Goal: Transaction & Acquisition: Purchase product/service

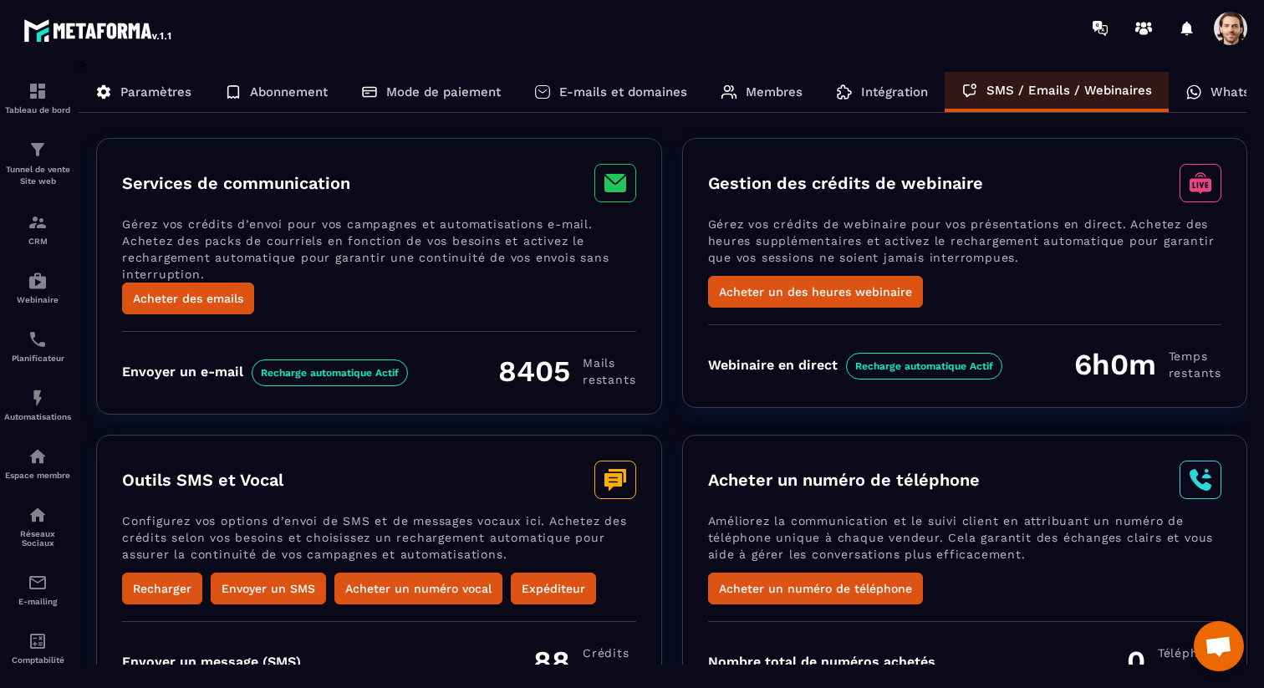
scroll to position [111, 0]
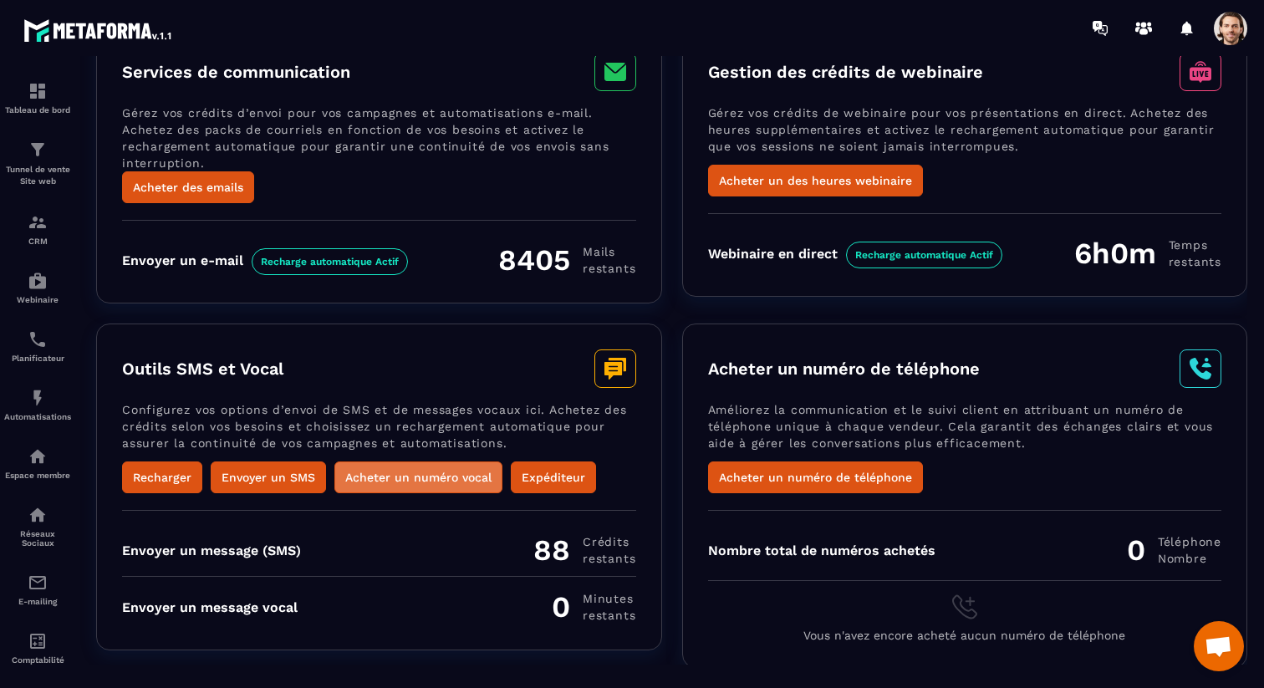
click at [387, 479] on button "Acheter un numéro vocal" at bounding box center [418, 477] width 168 height 32
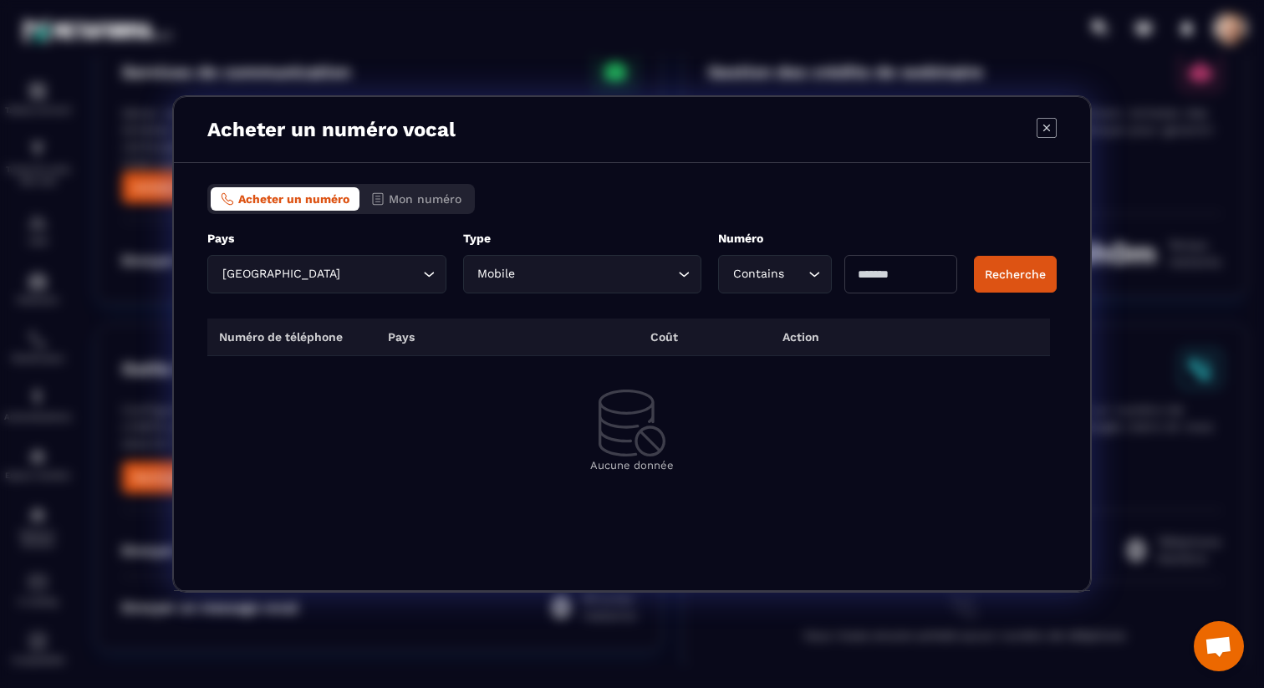
click at [898, 283] on input "Modal window" at bounding box center [900, 274] width 113 height 38
type input "*"
click at [1025, 277] on button "Recherche" at bounding box center [1015, 274] width 83 height 37
click at [810, 274] on icon "Search for option" at bounding box center [814, 274] width 17 height 17
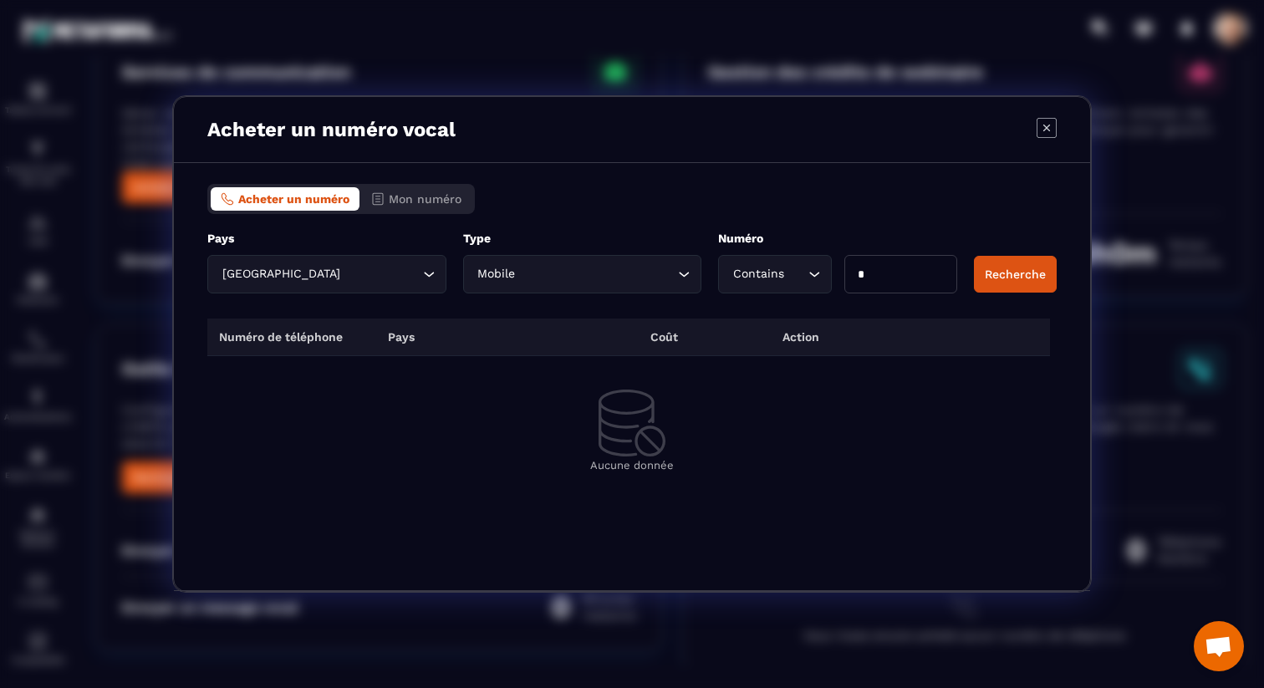
click at [840, 228] on div "Acheter un numéro Mon numéro Pays France Loading... ***** Type Mobile Loading..…" at bounding box center [632, 377] width 916 height 428
click at [890, 287] on input "*" at bounding box center [900, 274] width 113 height 38
type input "*"
click at [992, 273] on button "Recherche" at bounding box center [1015, 274] width 83 height 37
click at [913, 278] on input "*" at bounding box center [900, 274] width 113 height 38
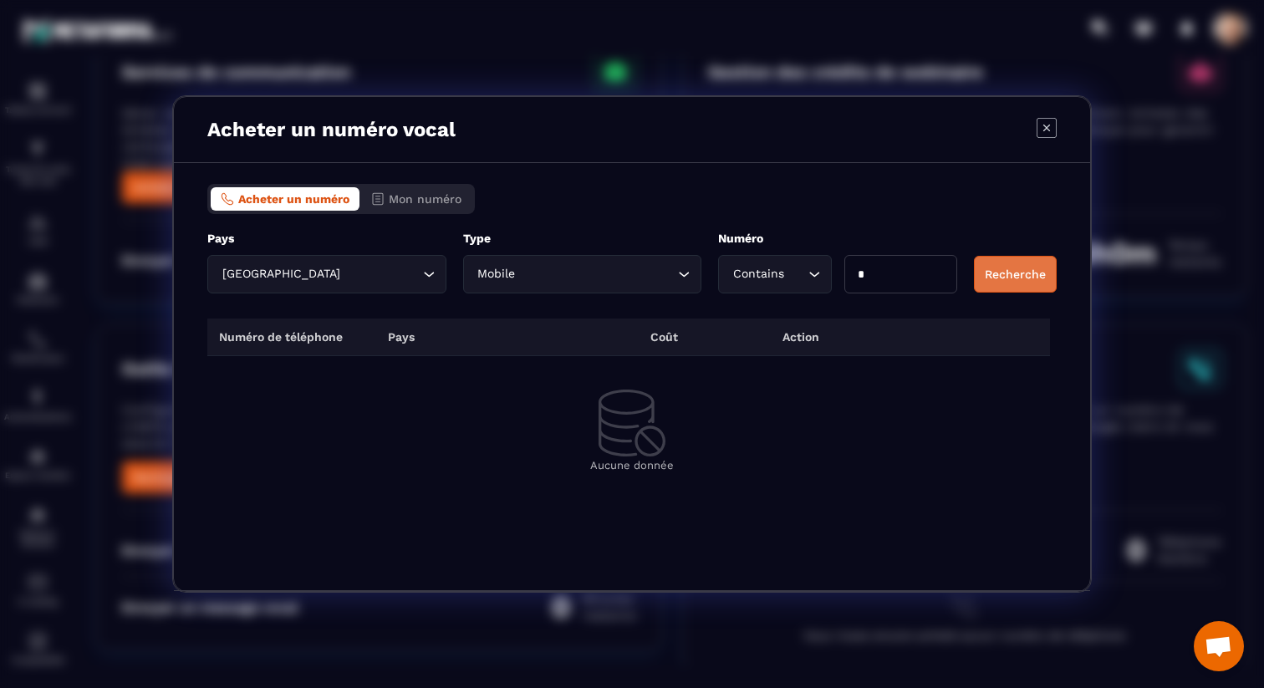
type input "*"
click at [981, 278] on button "Recherche" at bounding box center [1015, 274] width 83 height 37
click at [925, 279] on input "*" at bounding box center [900, 274] width 113 height 38
type input "*"
click at [992, 281] on button "Recherche" at bounding box center [1015, 274] width 83 height 37
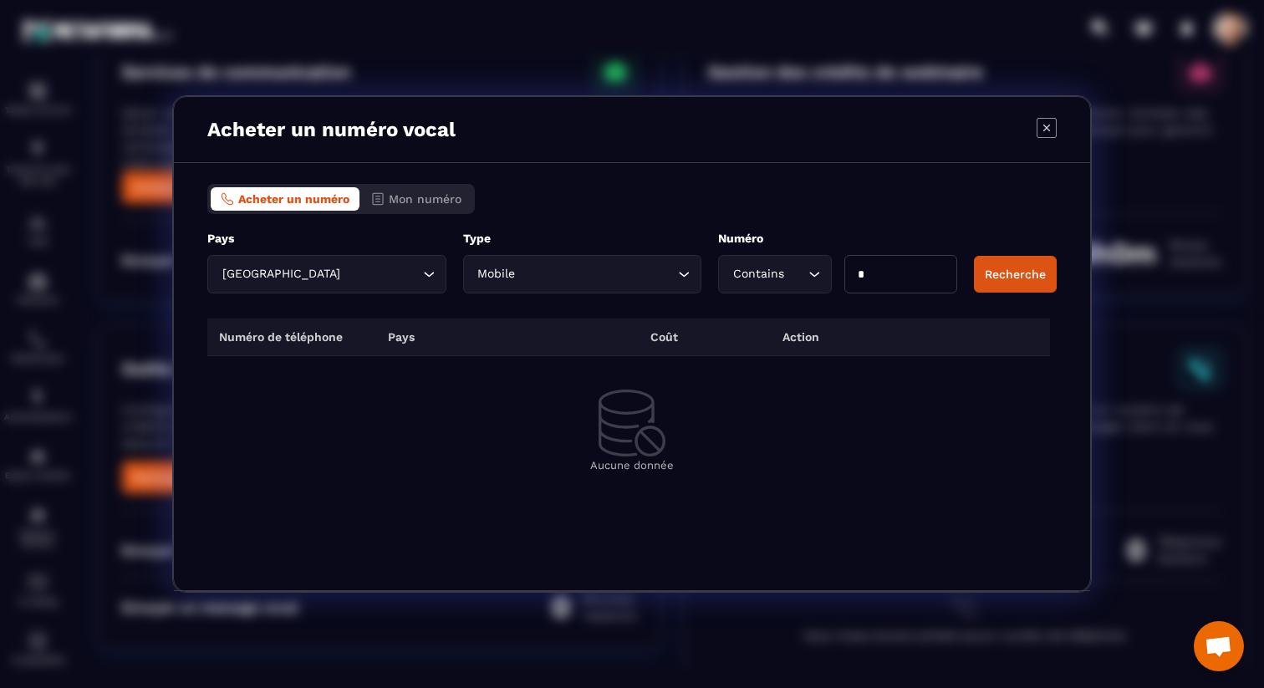
click at [924, 273] on input "*" at bounding box center [900, 274] width 113 height 38
type input "*"
click at [1028, 284] on button "Recherche" at bounding box center [1015, 274] width 83 height 37
click at [934, 272] on input "*" at bounding box center [900, 274] width 113 height 38
type input "*"
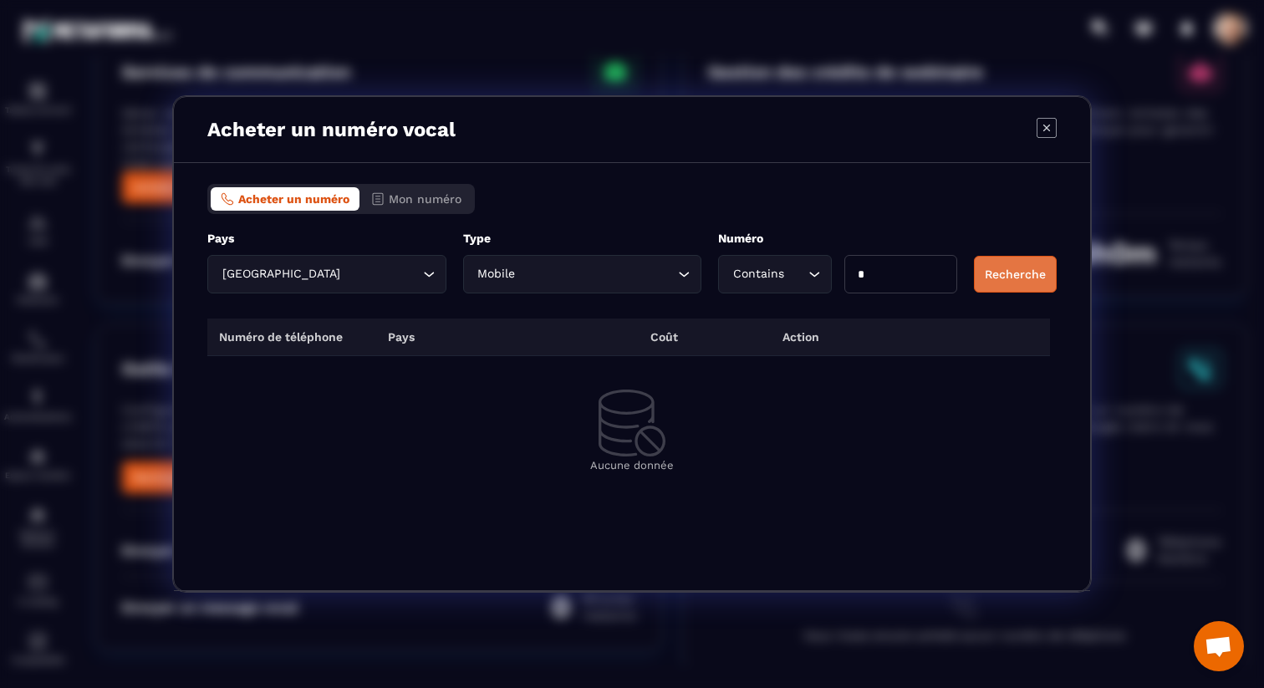
type input "*"
click at [1024, 276] on button "Recherche" at bounding box center [1015, 274] width 83 height 37
click at [371, 268] on input "Search for option" at bounding box center [380, 274] width 75 height 18
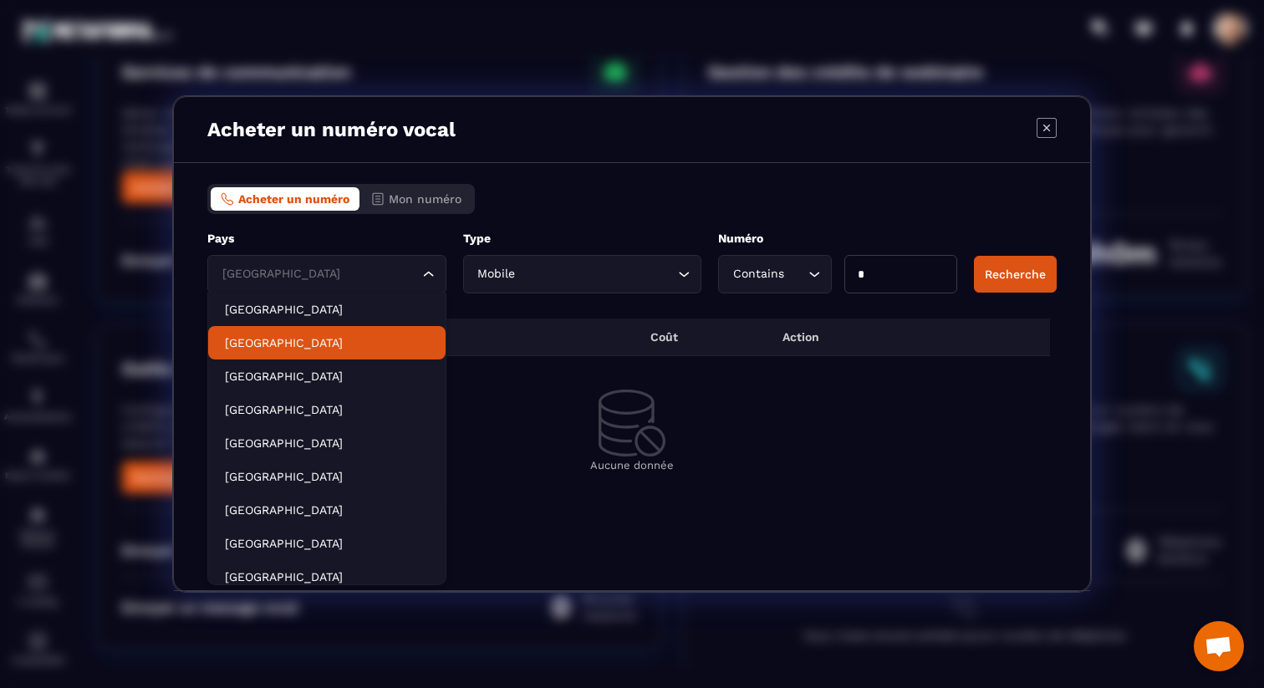
click at [347, 334] on p "United States" at bounding box center [327, 342] width 204 height 17
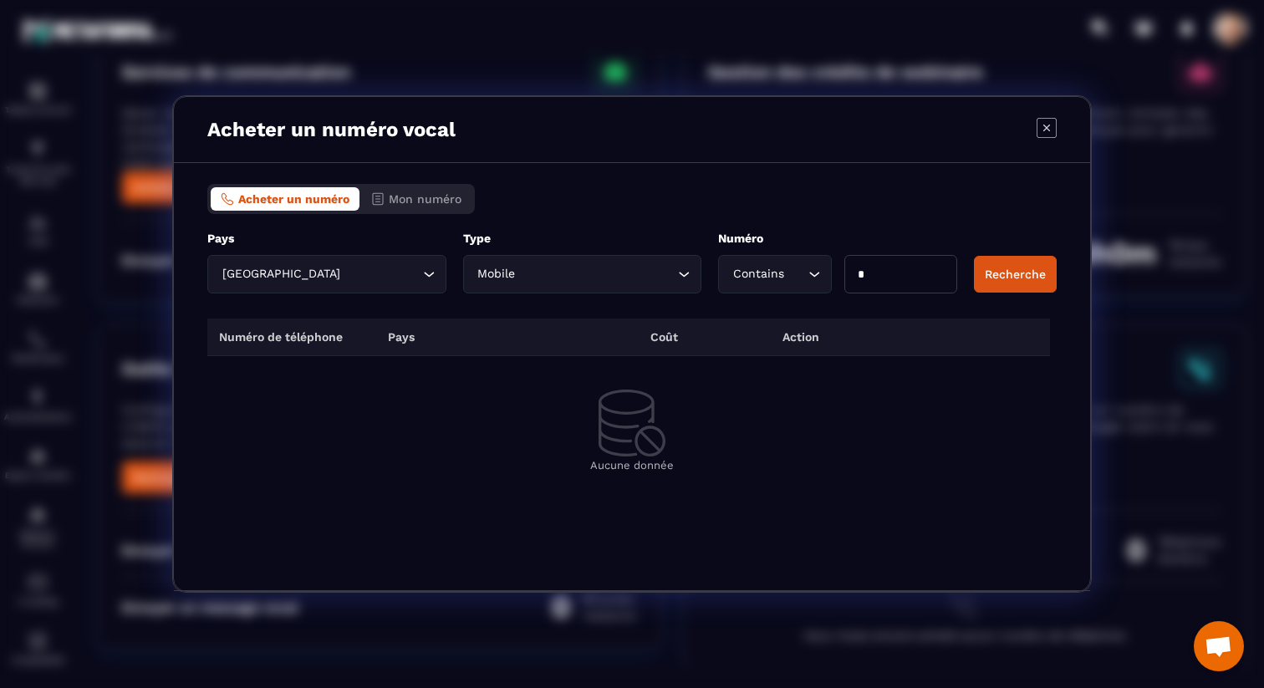
click at [929, 277] on input "*" at bounding box center [900, 274] width 113 height 38
type input "*"
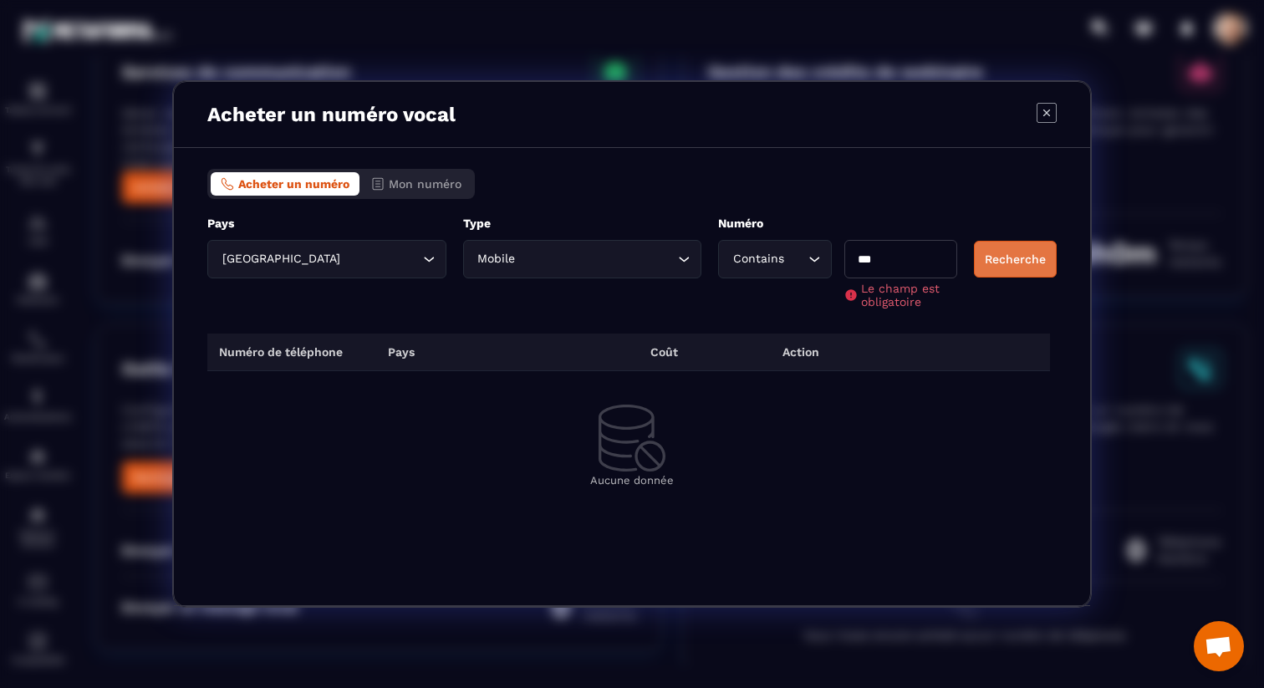
click at [1005, 250] on div "Pays United States Loading... ***** Type Mobile Loading... Numéro Contains Load…" at bounding box center [631, 262] width 849 height 93
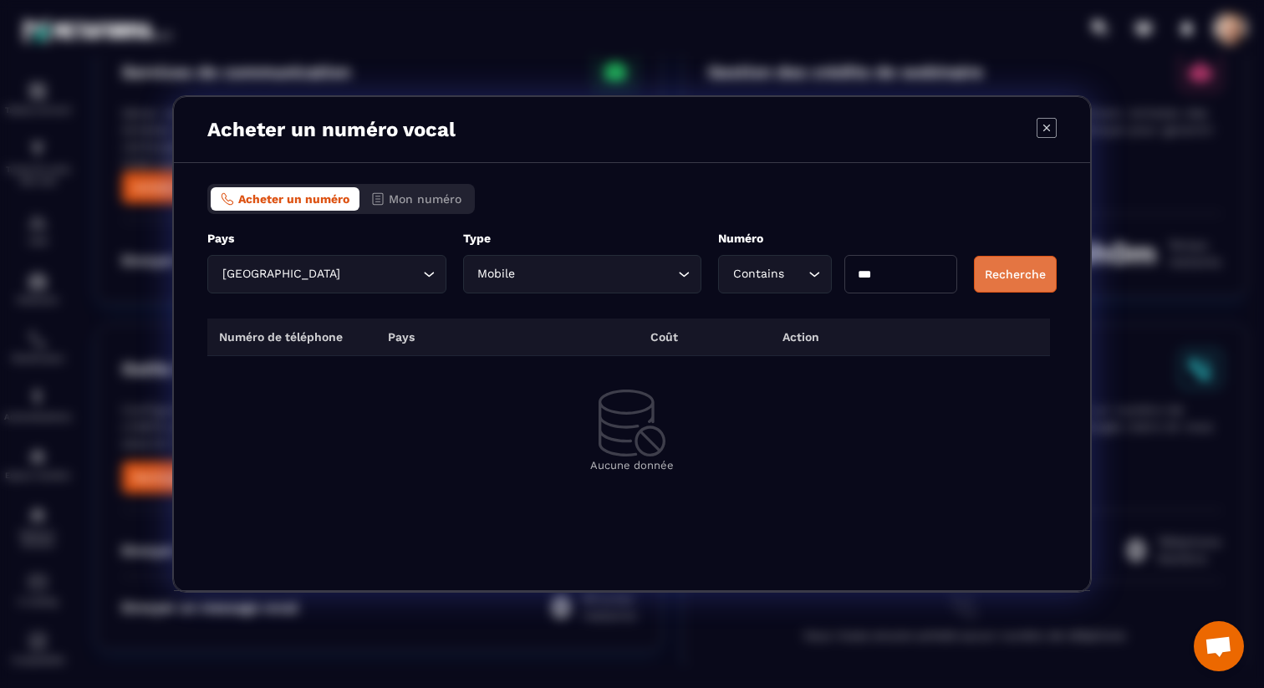
click at [1005, 290] on button "Recherche" at bounding box center [1015, 274] width 83 height 37
click at [890, 277] on input "***" at bounding box center [900, 274] width 113 height 38
type input "***"
click at [1032, 278] on div "Recherche" at bounding box center [1015, 274] width 83 height 37
click at [1044, 134] on icon "Modal window" at bounding box center [1046, 128] width 20 height 20
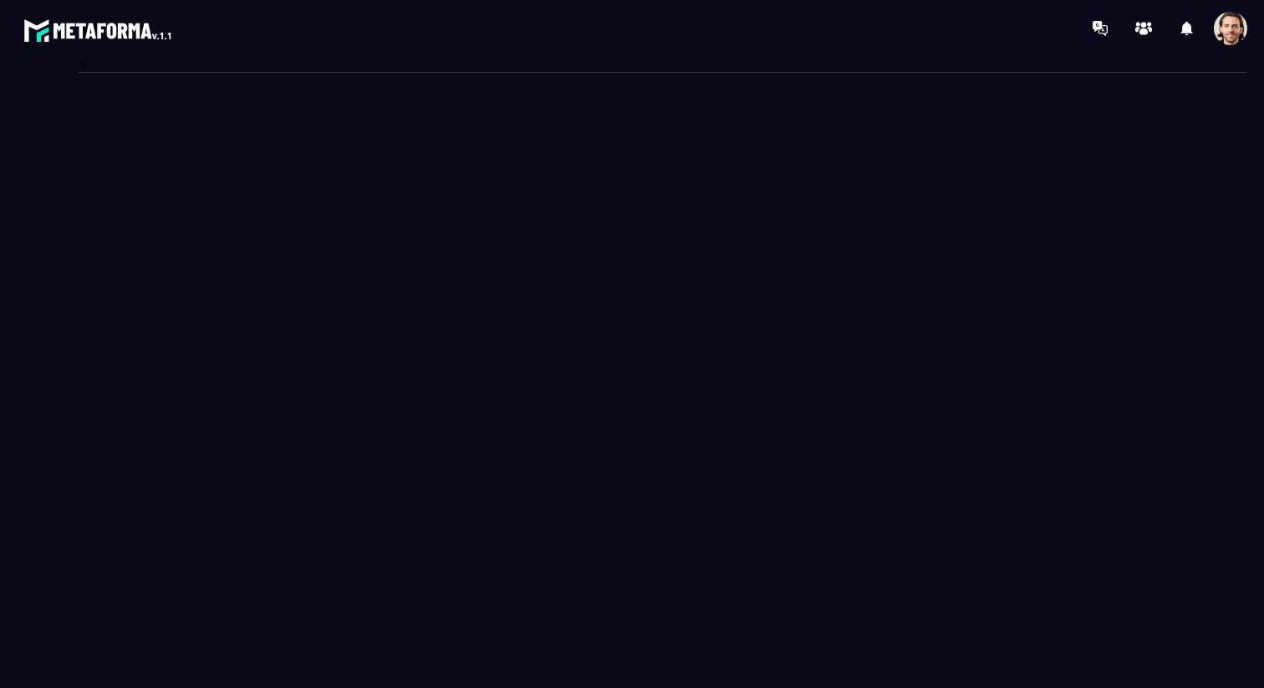
click at [1237, 33] on span at bounding box center [1230, 28] width 33 height 33
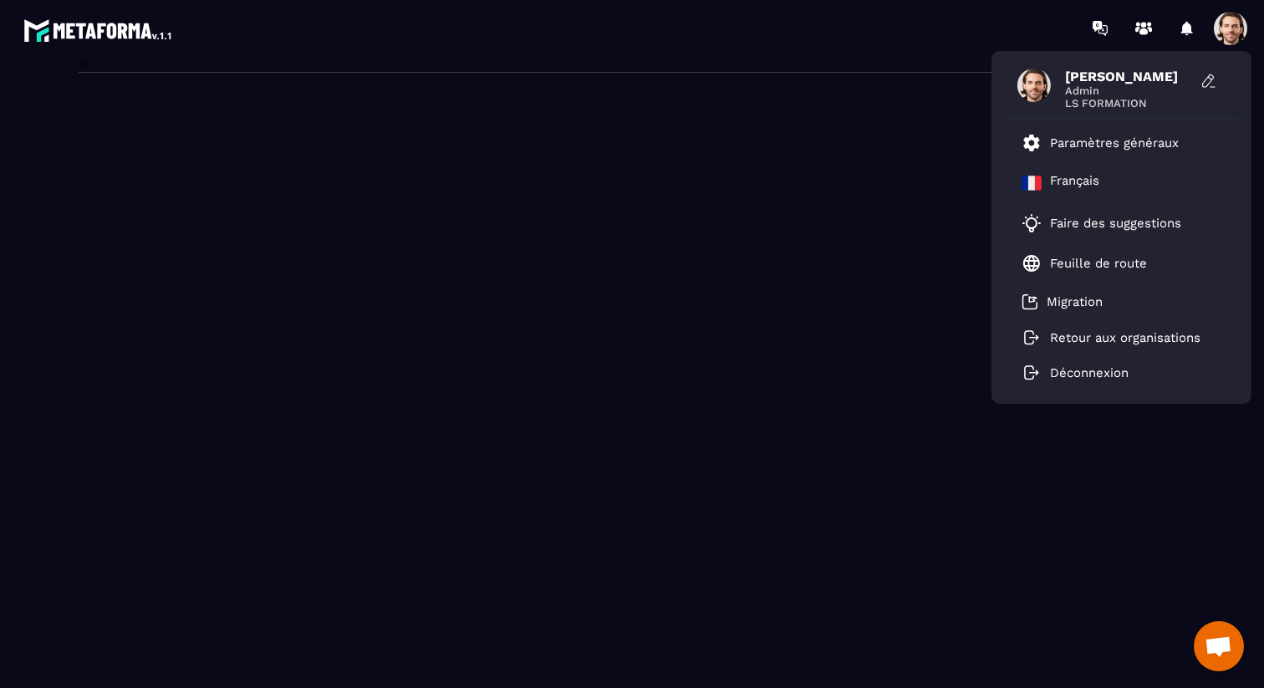
click at [853, 210] on div ">" at bounding box center [663, 360] width 1168 height 608
